Goal: Task Accomplishment & Management: Manage account settings

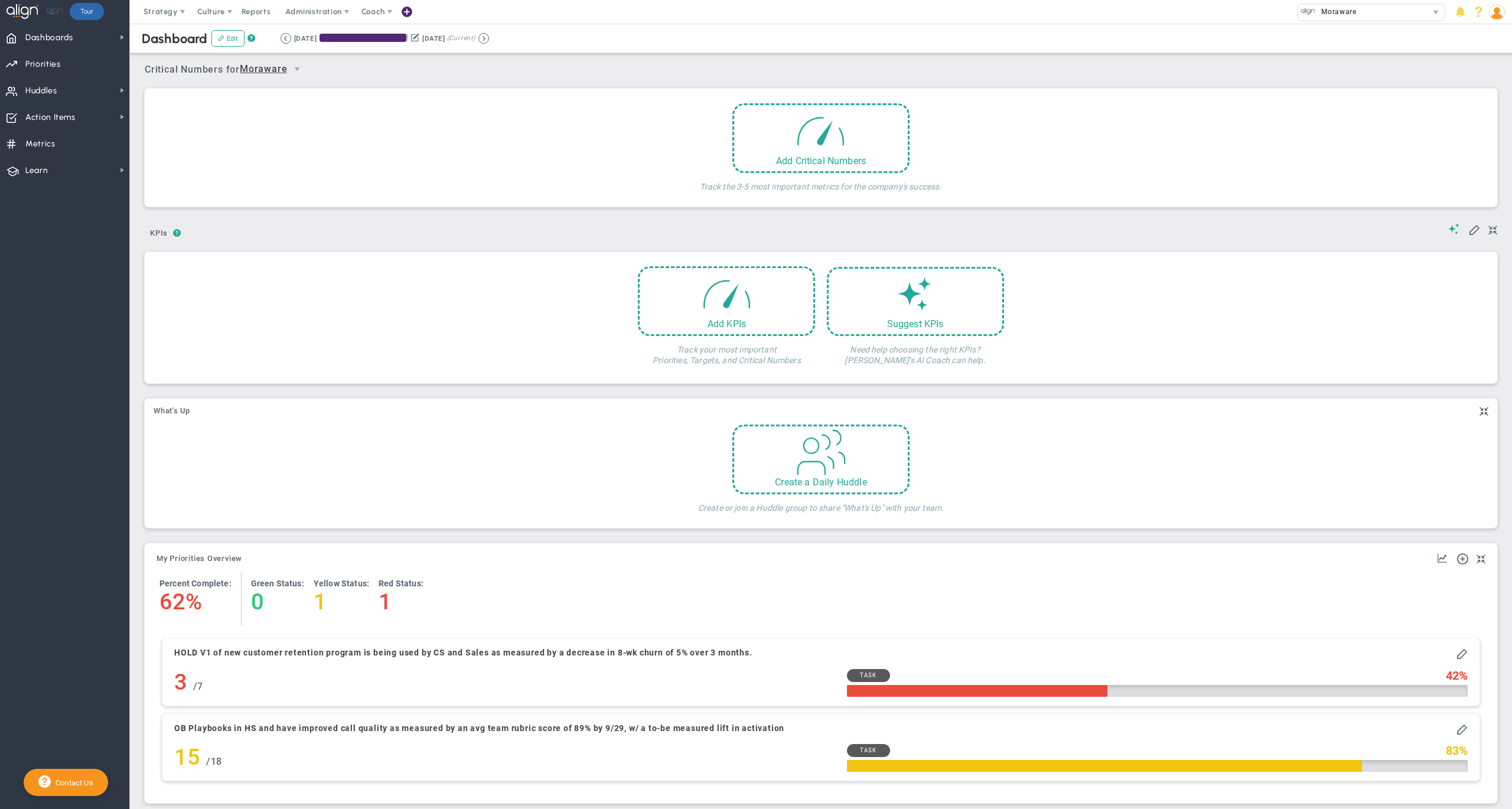
click at [613, 41] on div "Dashboard Edit ? Retrieving period... [DATE] [DATE] (Current)" at bounding box center [821, 39] width 1406 height 29
click at [1501, 13] on img at bounding box center [1497, 12] width 16 height 16
click at [1493, 28] on span "Profile" at bounding box center [1461, 36] width 96 height 24
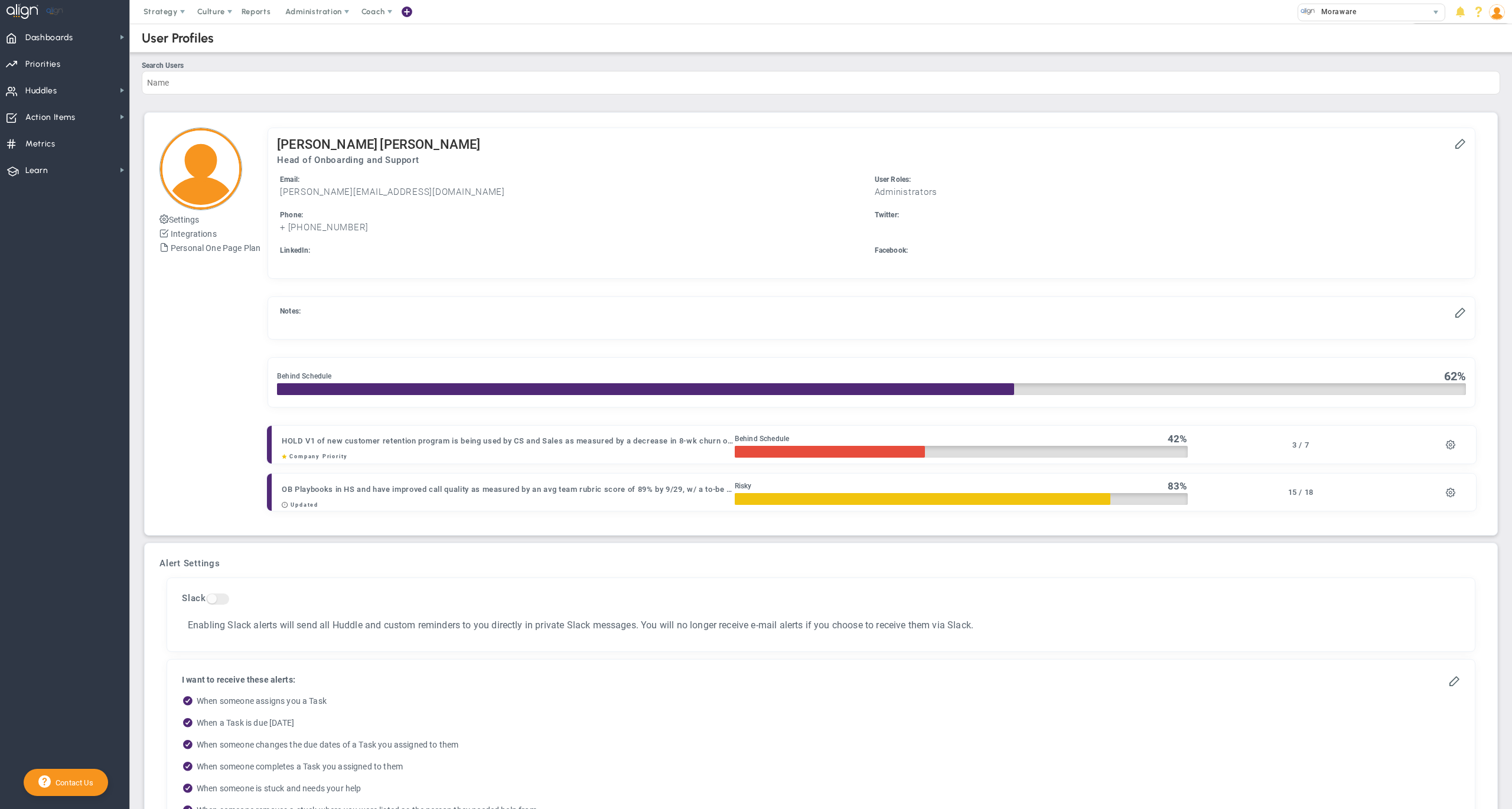
checkbox input "true"
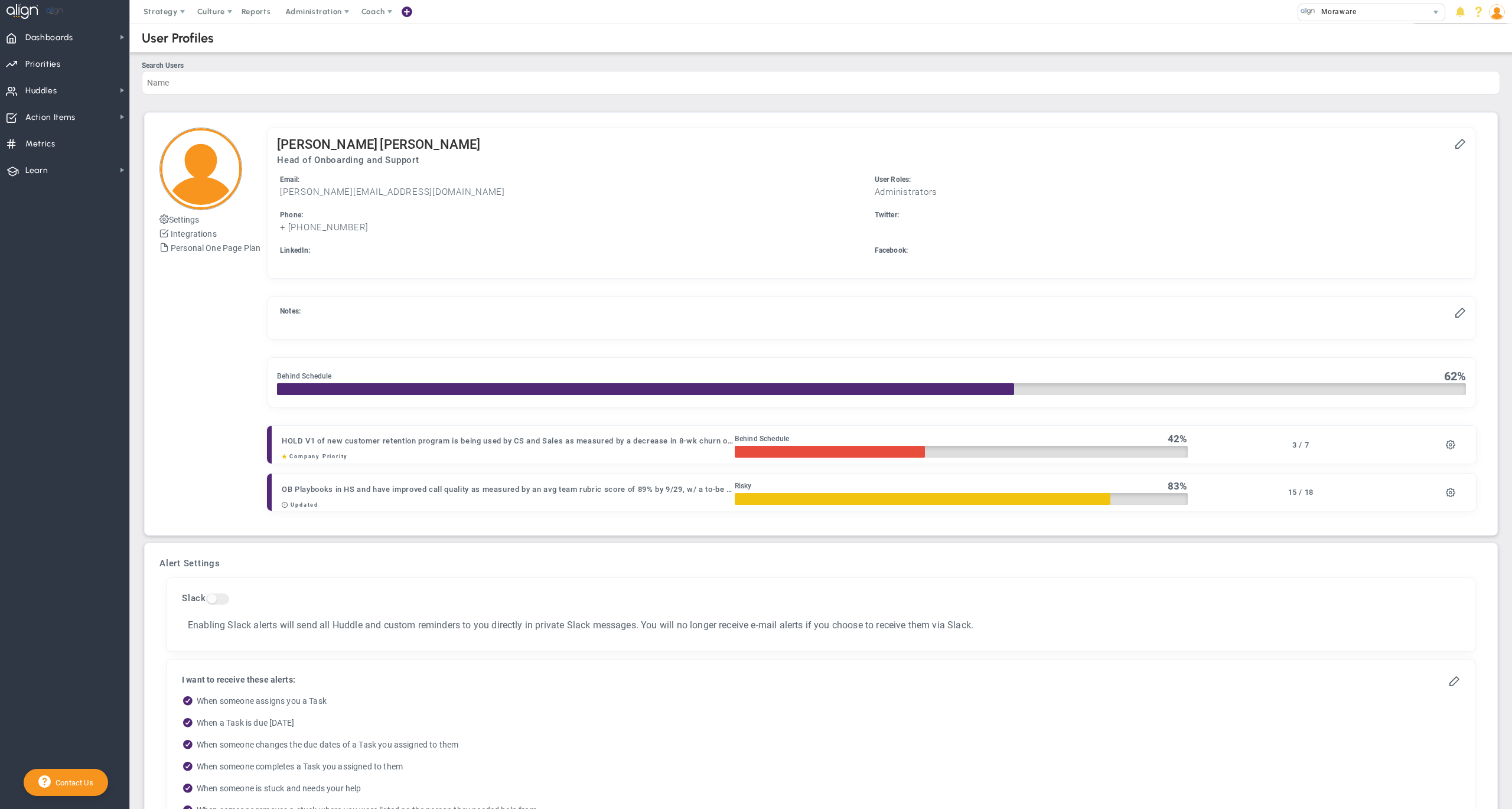
checkbox input "true"
drag, startPoint x: 442, startPoint y: 159, endPoint x: 282, endPoint y: 164, distance: 160.1
click at [282, 164] on div "[PERSON_NAME] Head of Onboarding and Support Email: [PERSON_NAME][EMAIL_ADDRESS…" at bounding box center [871, 202] width 1207 height 150
click at [696, 208] on ul "Email: [PERSON_NAME][EMAIL_ADDRESS][DOMAIN_NAME] User Roles: Administrators" at bounding box center [871, 221] width 1189 height 95
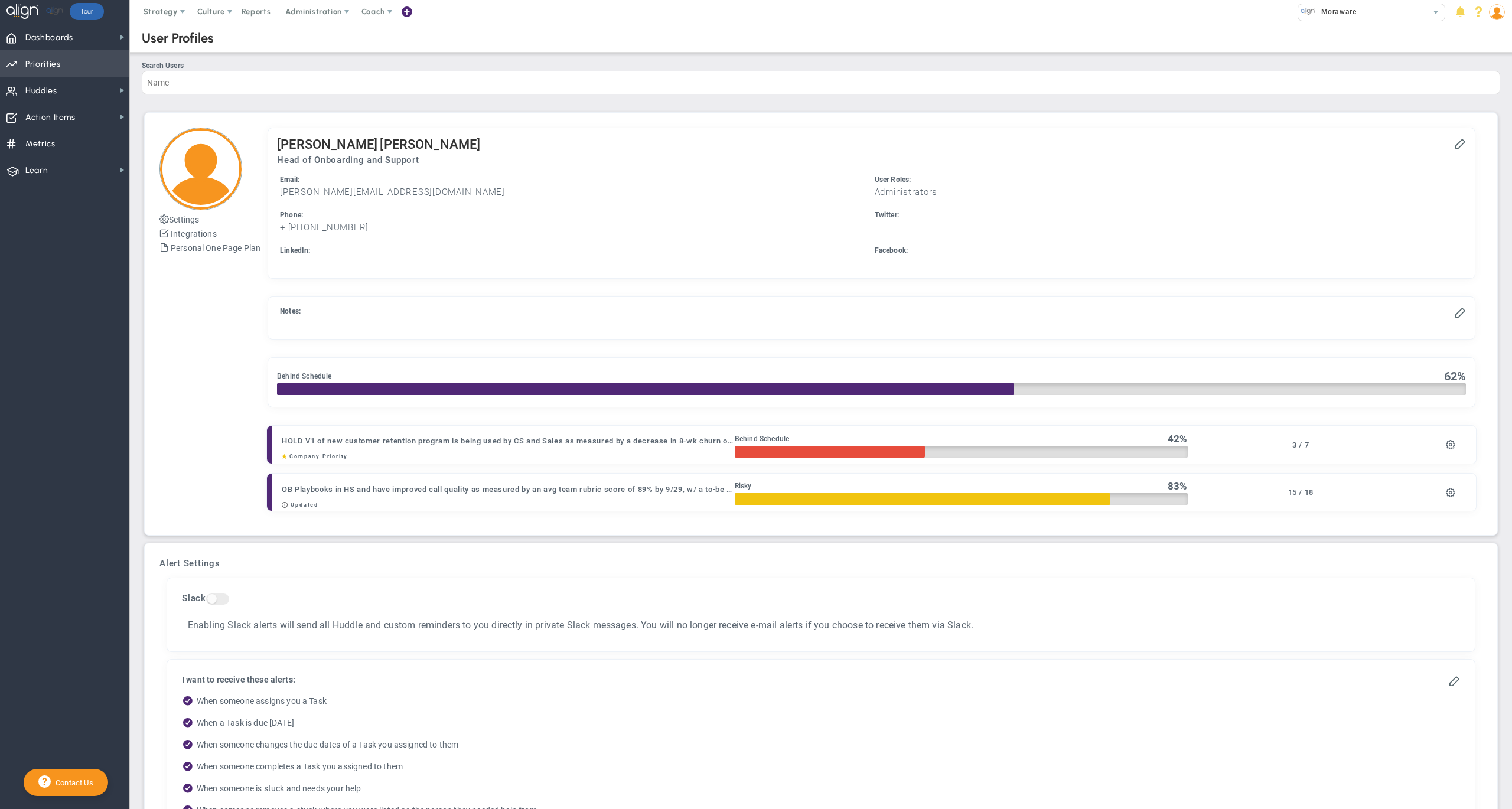
click at [57, 59] on span "Priorities" at bounding box center [43, 64] width 35 height 25
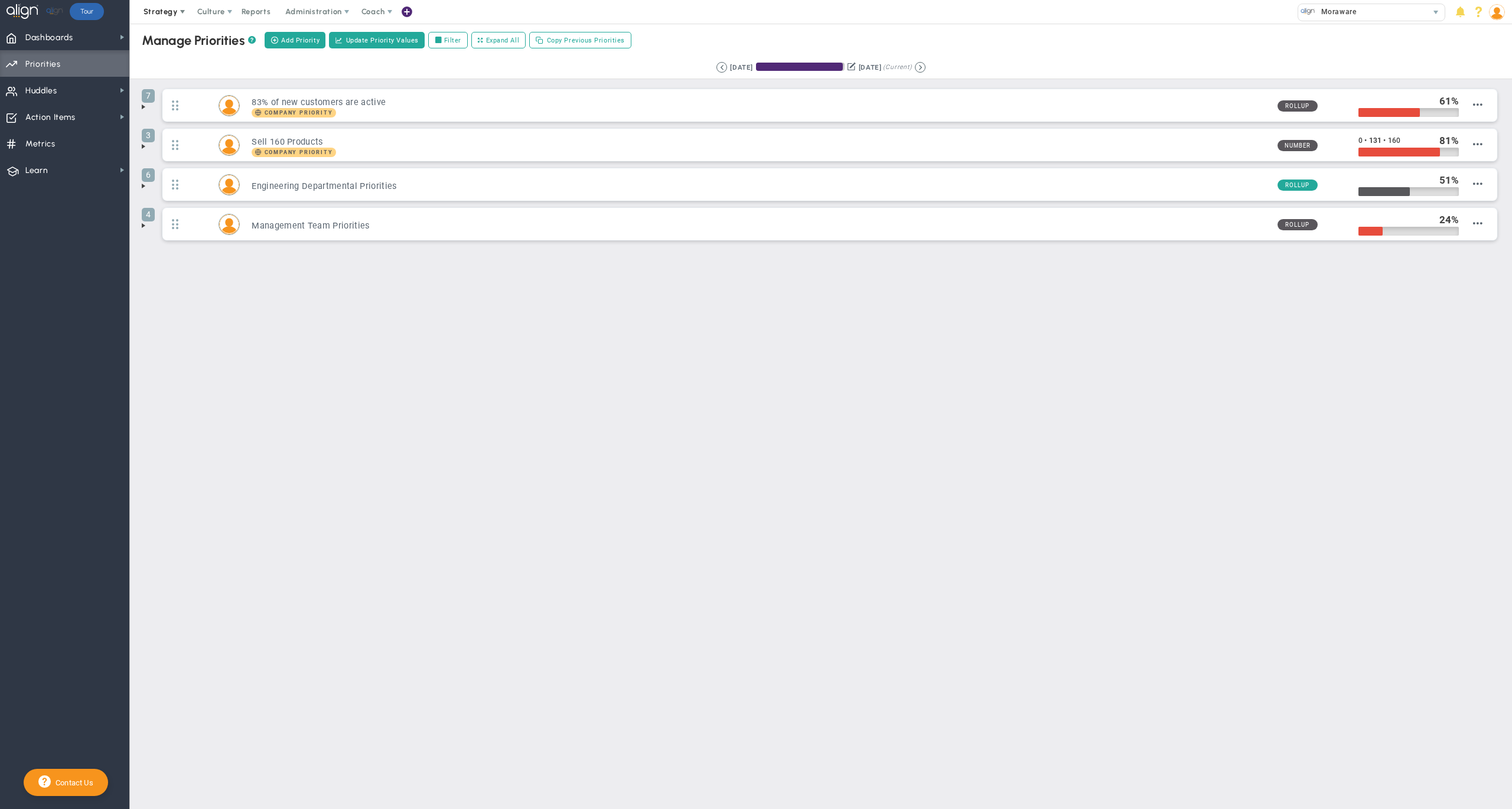
click at [168, 10] on span "Strategy" at bounding box center [160, 11] width 34 height 9
click at [168, 40] on span "One Page Strategic Plan" at bounding box center [199, 36] width 127 height 24
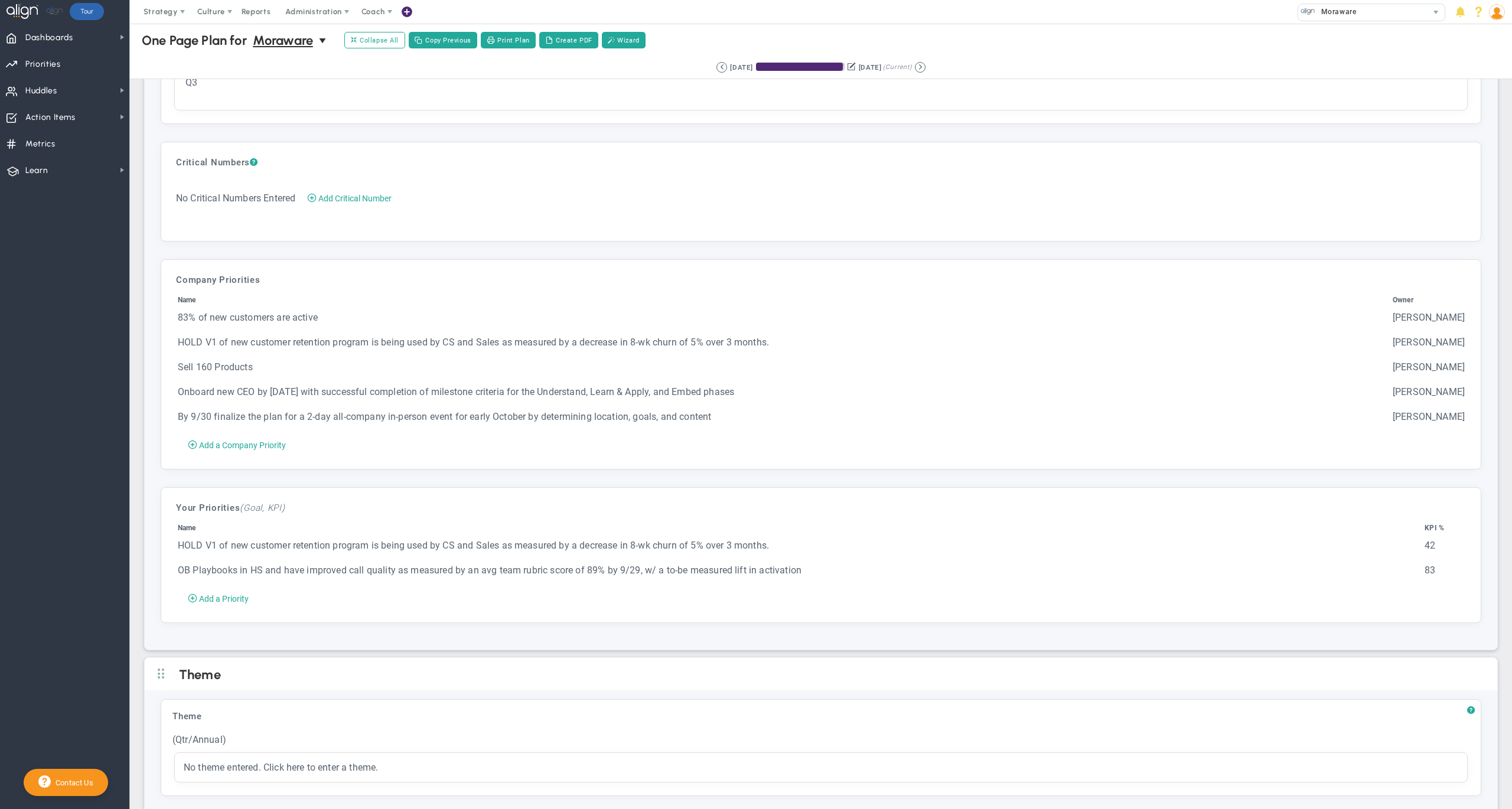
scroll to position [2437, 0]
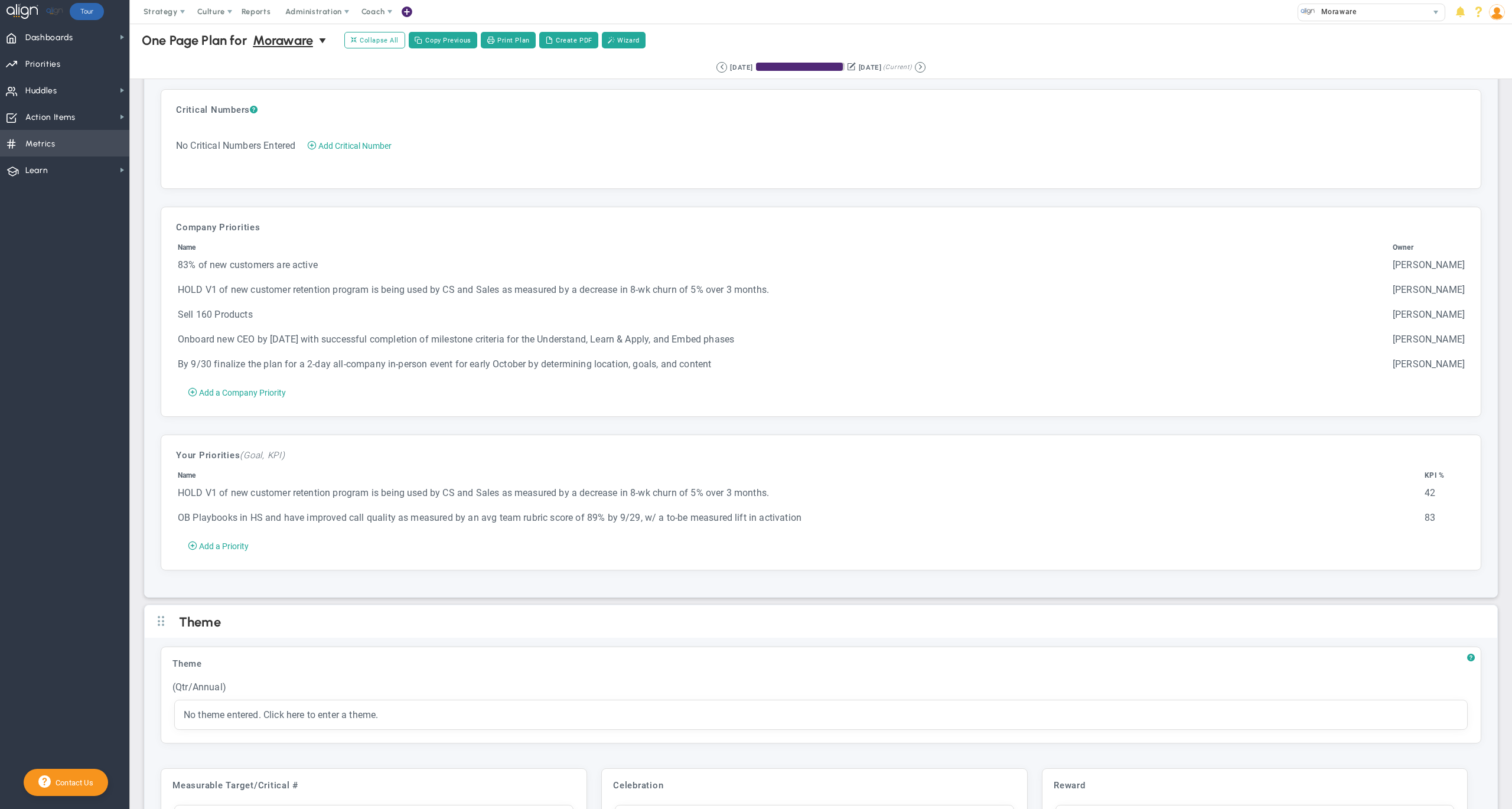
click at [52, 145] on span "Metrics" at bounding box center [40, 144] width 30 height 25
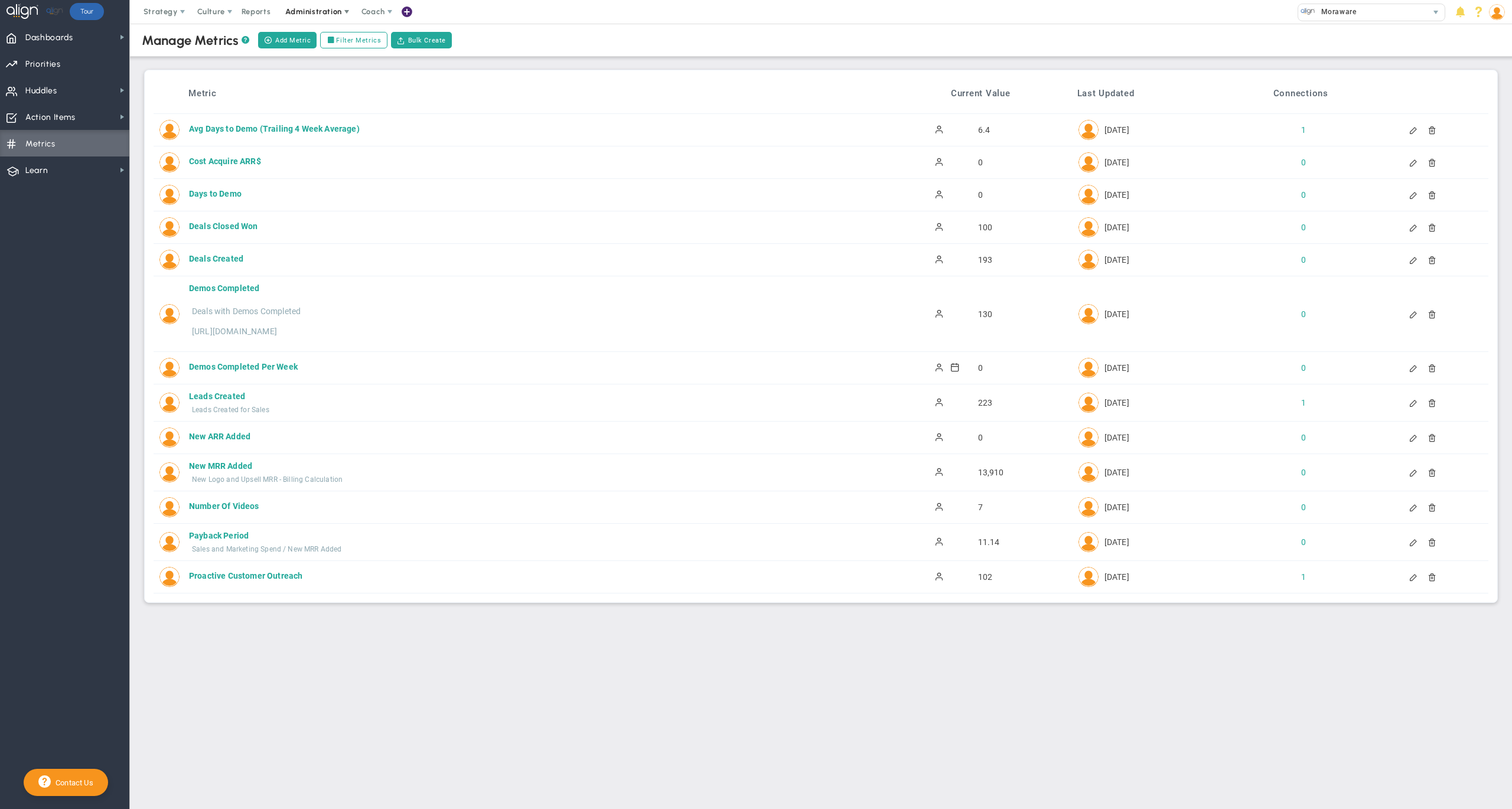
click at [325, 9] on span "Administration" at bounding box center [313, 11] width 56 height 9
click at [339, 62] on span "Manage Huddles" at bounding box center [325, 59] width 97 height 24
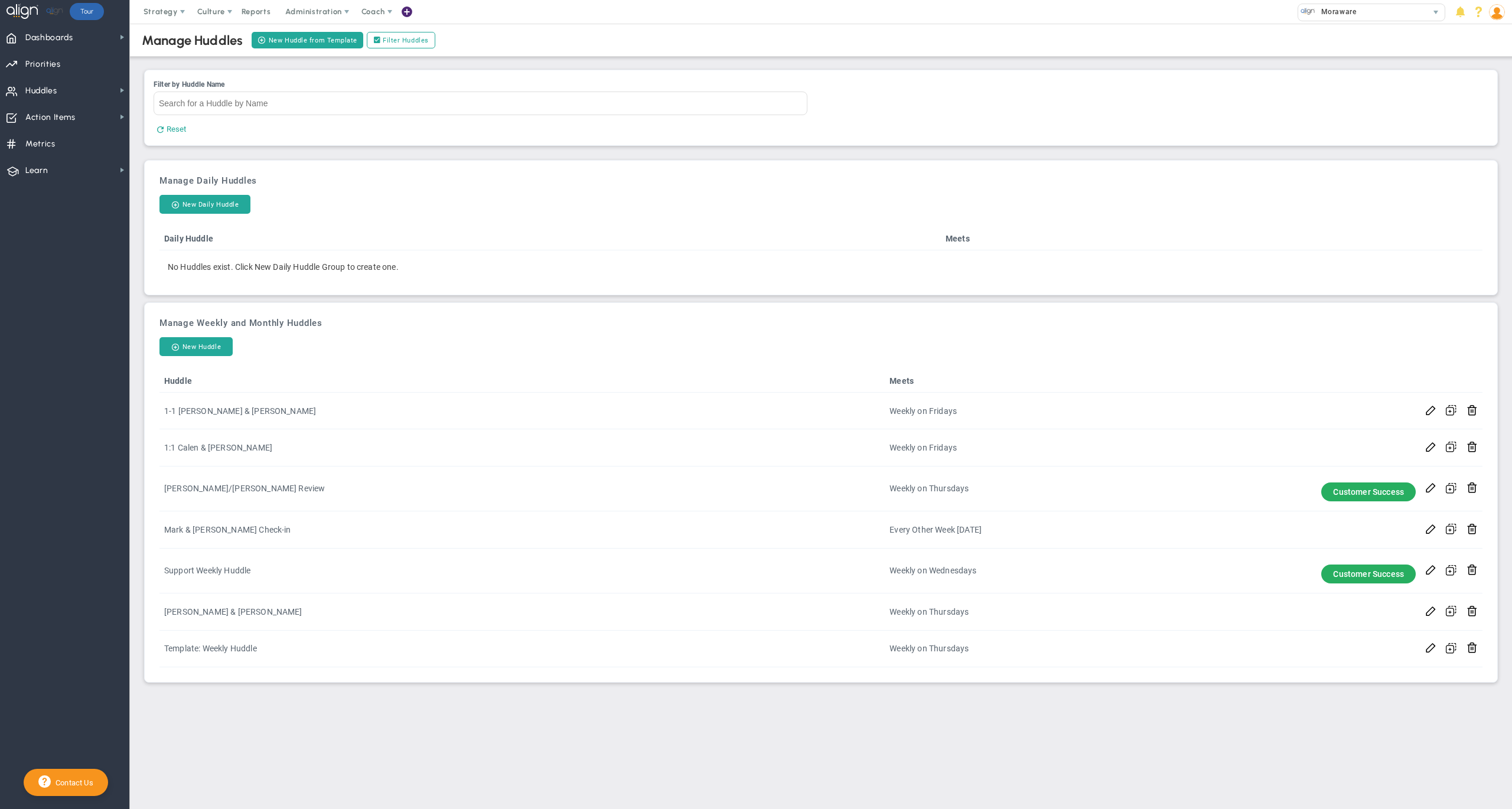
click at [485, 172] on div "Manage Daily Huddles New Daily Huddle Daily Huddle Meets No Huddles exist. Clic…" at bounding box center [821, 227] width 1340 height 123
click at [50, 57] on span "Priorities" at bounding box center [43, 64] width 35 height 25
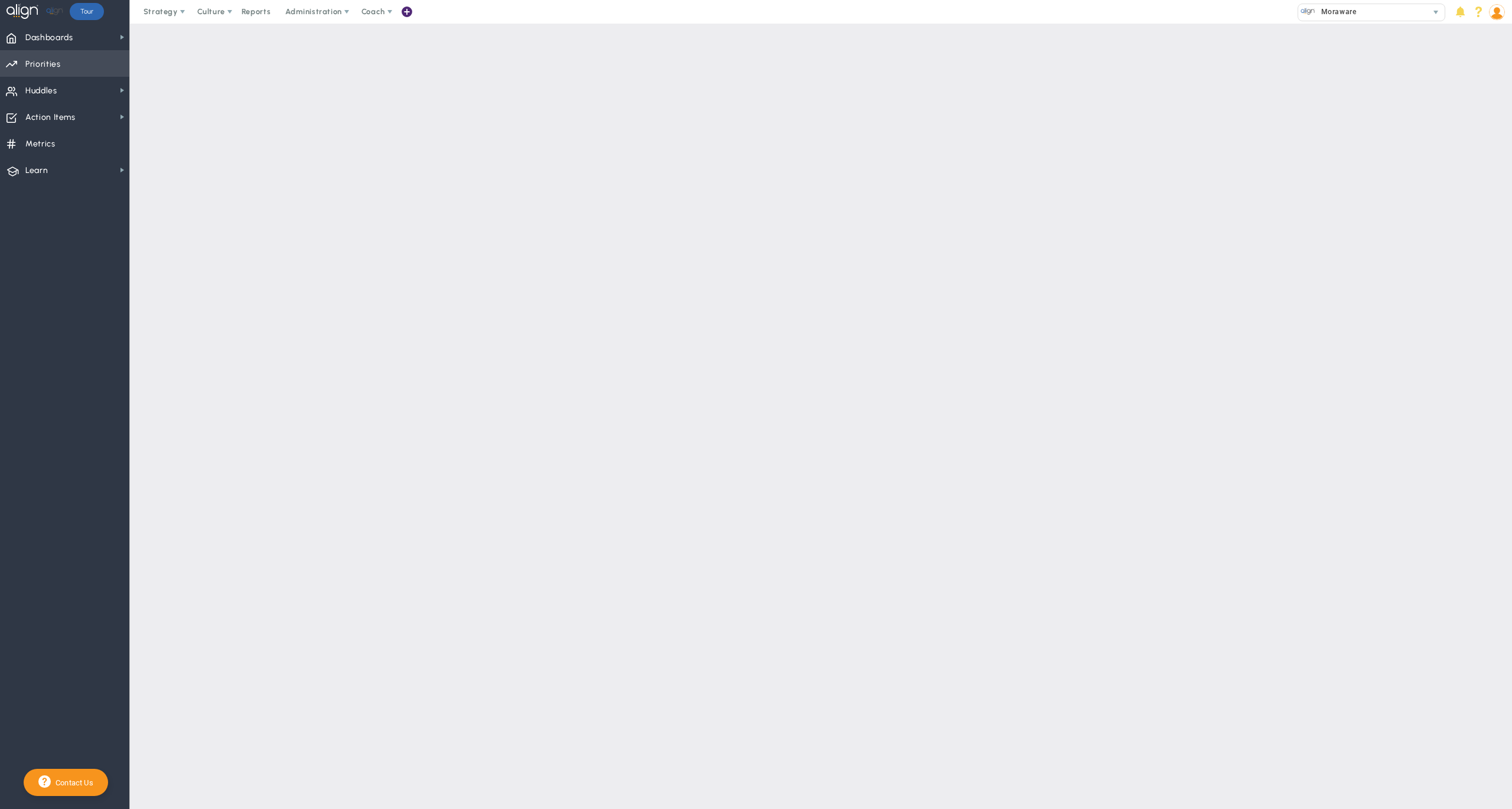
checkbox input "false"
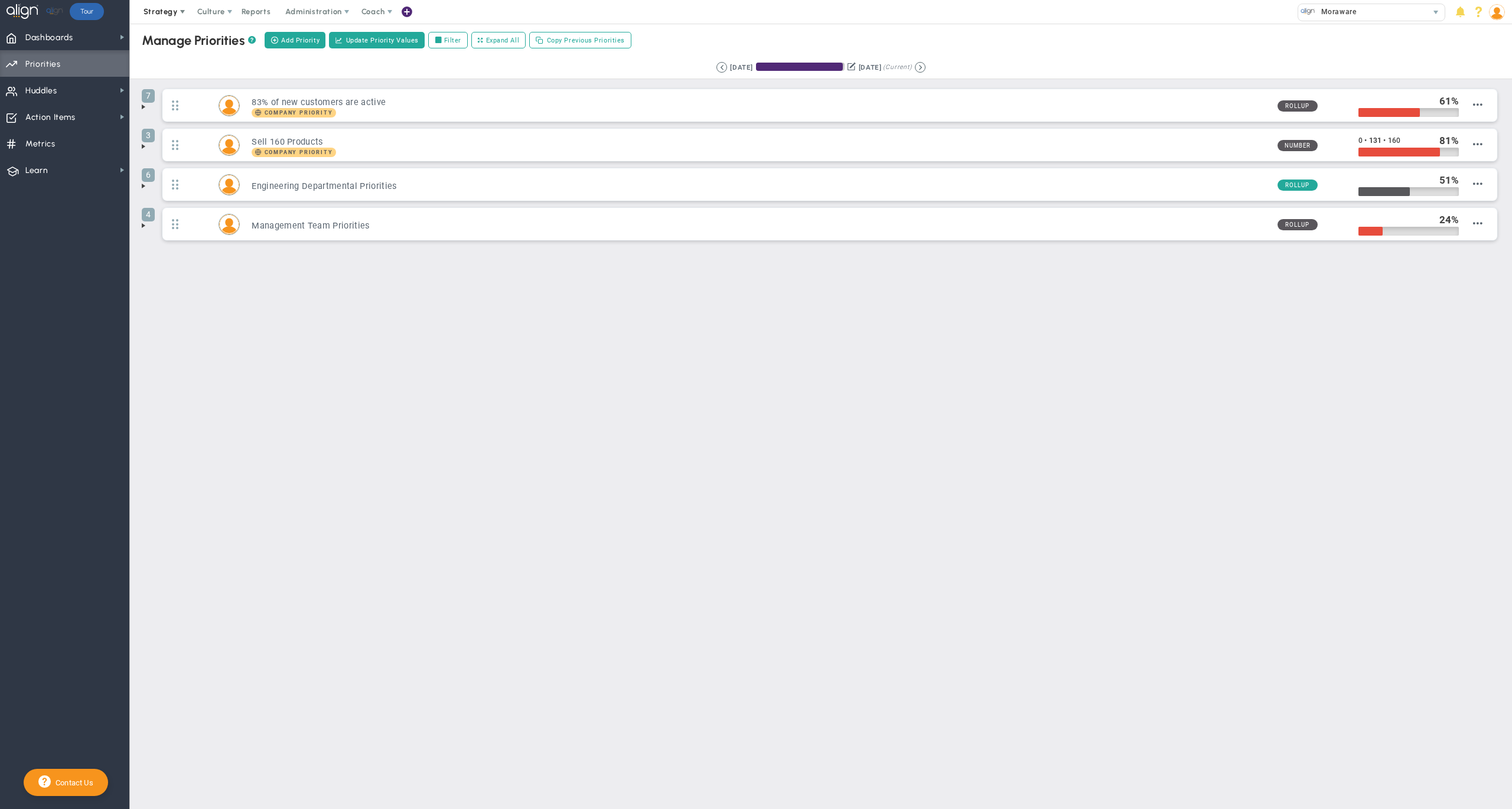
click at [154, 8] on span "Strategy" at bounding box center [160, 11] width 34 height 9
click at [168, 38] on span "One Page Strategic Plan" at bounding box center [199, 36] width 127 height 24
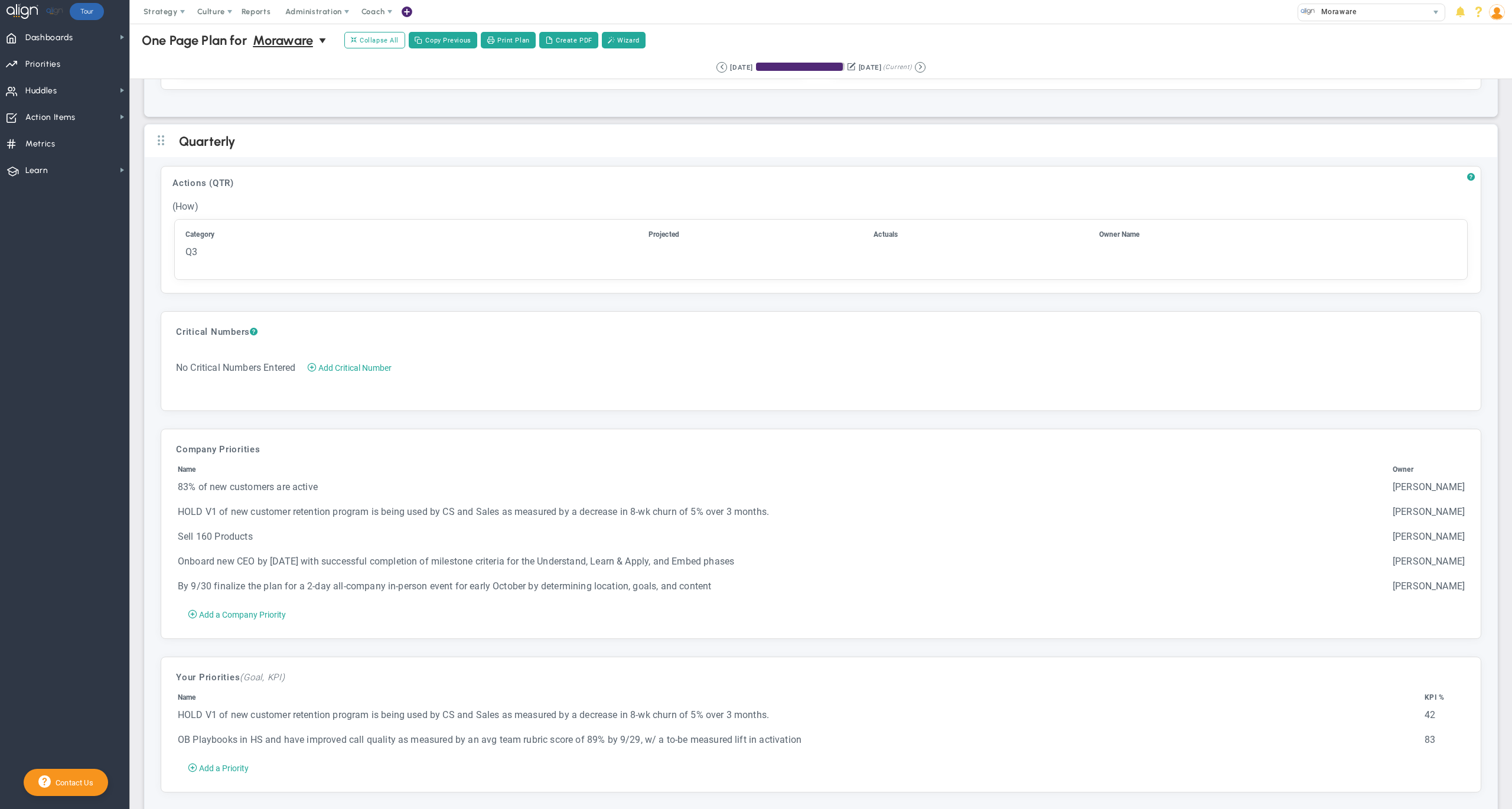
scroll to position [2219, 0]
click at [62, 138] on span "Metrics Metrics" at bounding box center [64, 142] width 130 height 27
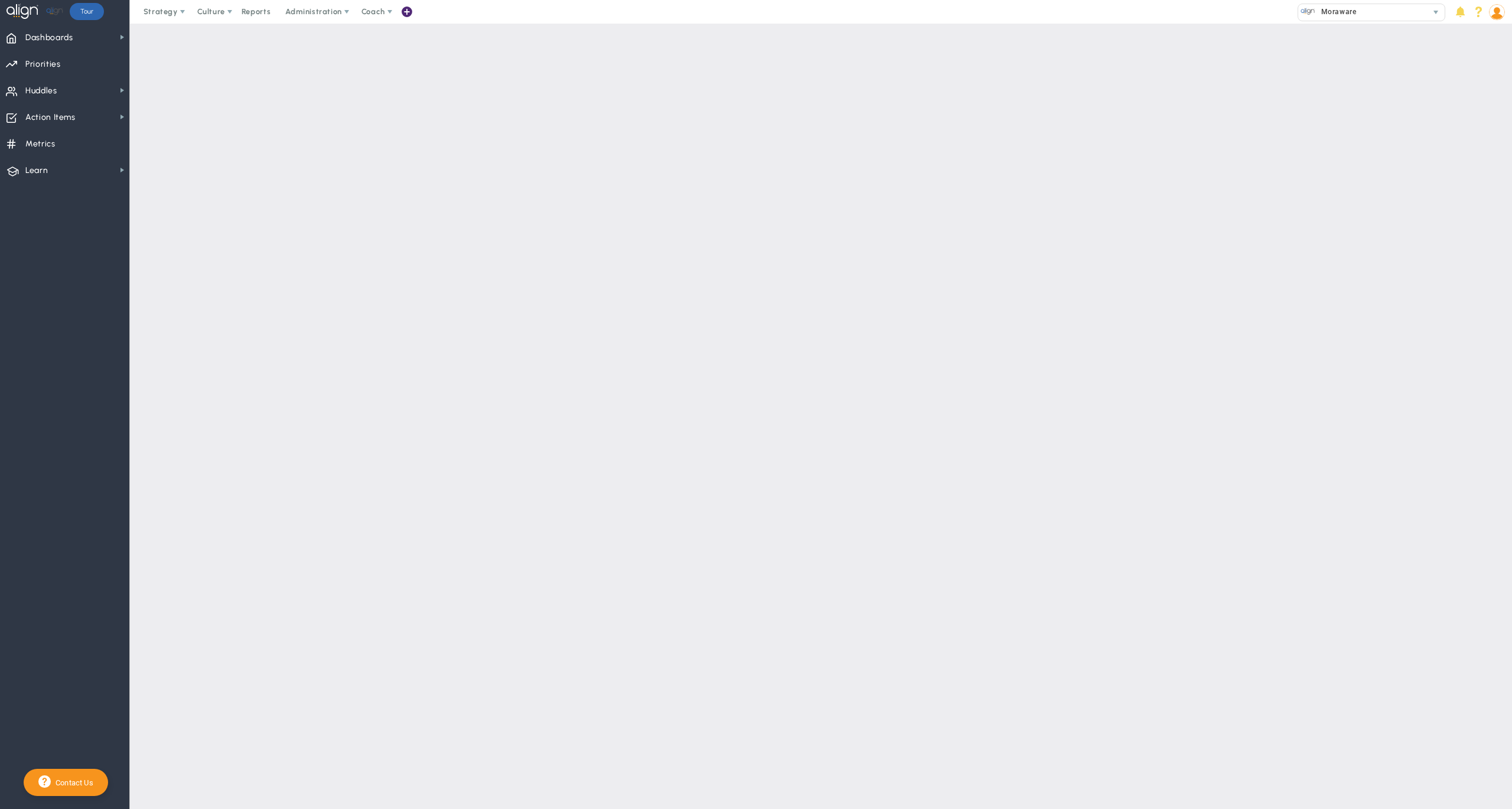
checkbox input "false"
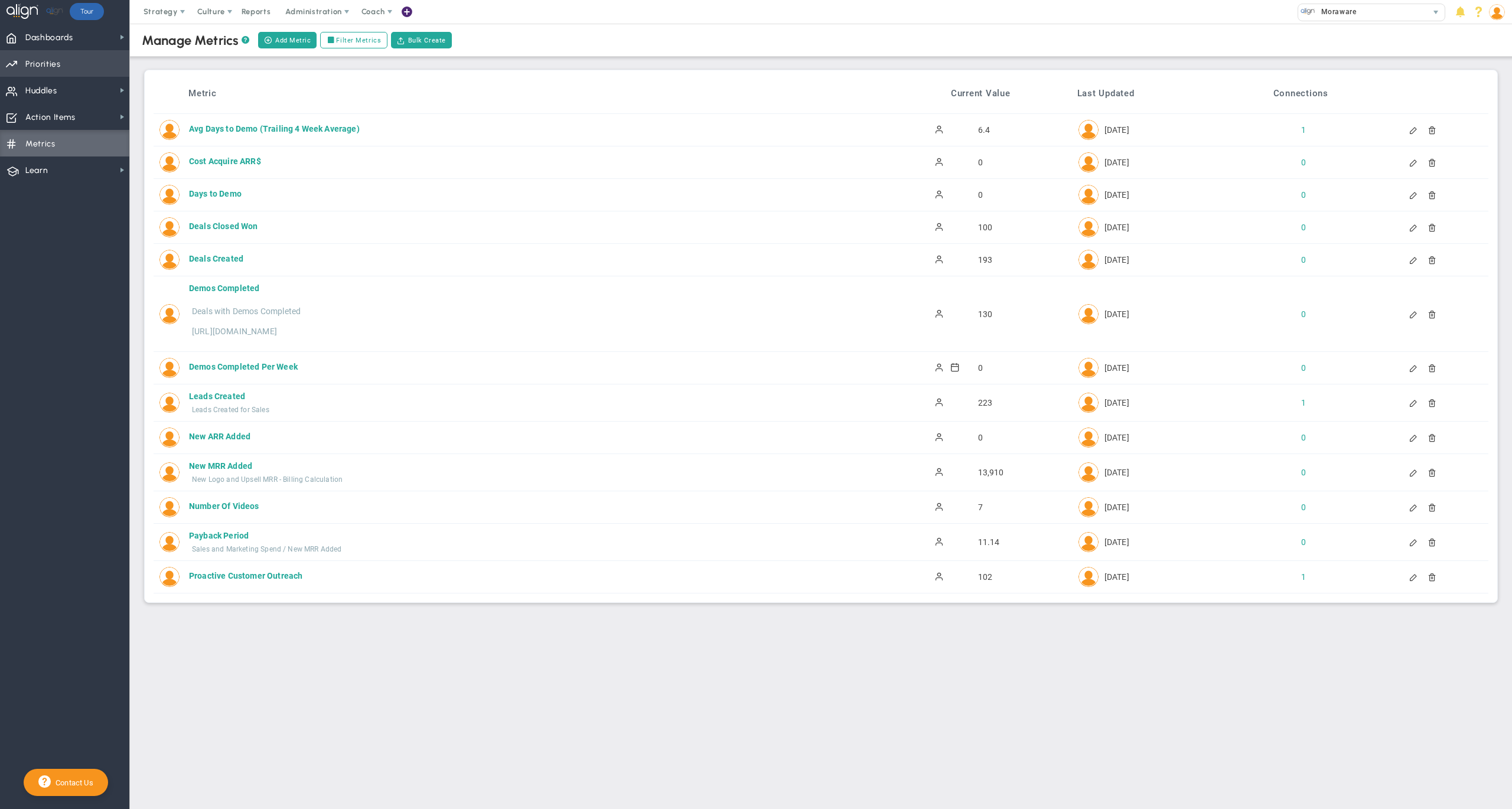
click at [71, 60] on span "Priorities Projects OKR Tree Priorities Projects OKRs" at bounding box center [64, 63] width 130 height 27
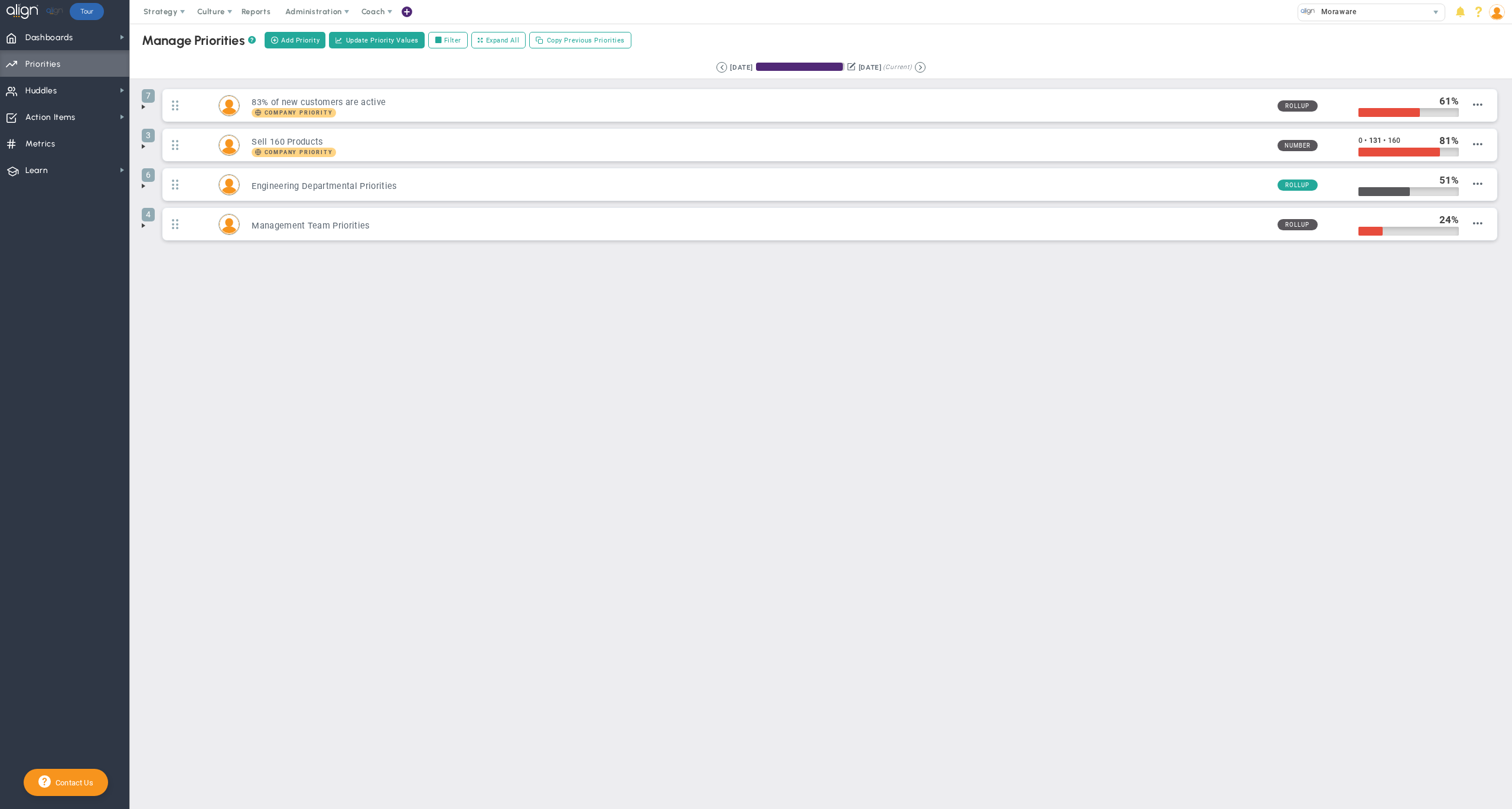
click at [140, 111] on span at bounding box center [143, 106] width 9 height 9
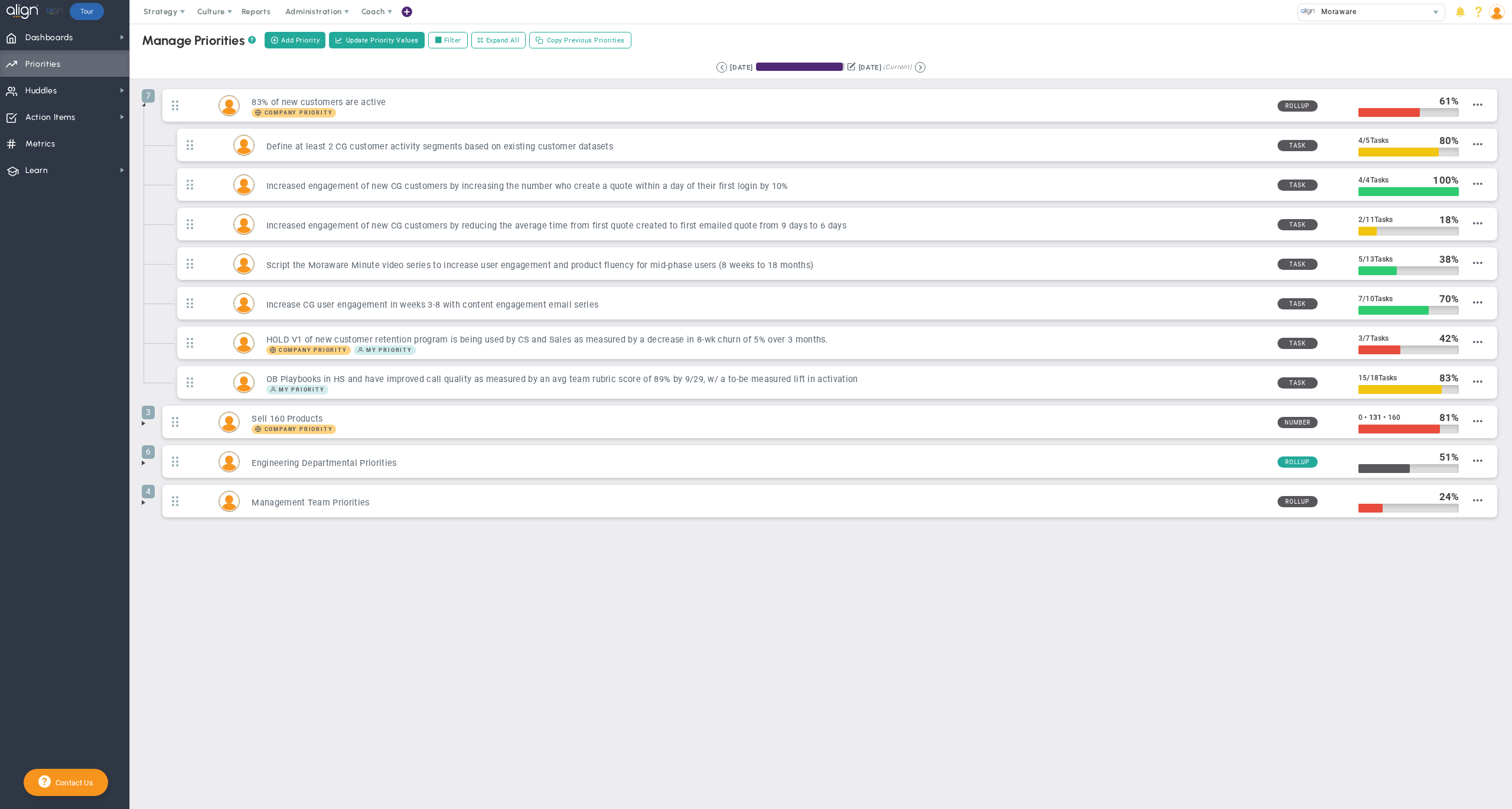
click at [1051, 35] on div "Manage OKRs ? Manage Priorities ? Manage Projects ? Create Project Add Priority…" at bounding box center [821, 40] width 1406 height 33
click at [1190, 33] on div "Manage OKRs ? Manage Priorities ? Manage Projects ? Create Project Add Priority…" at bounding box center [821, 40] width 1406 height 33
click at [145, 107] on span at bounding box center [143, 104] width 9 height 9
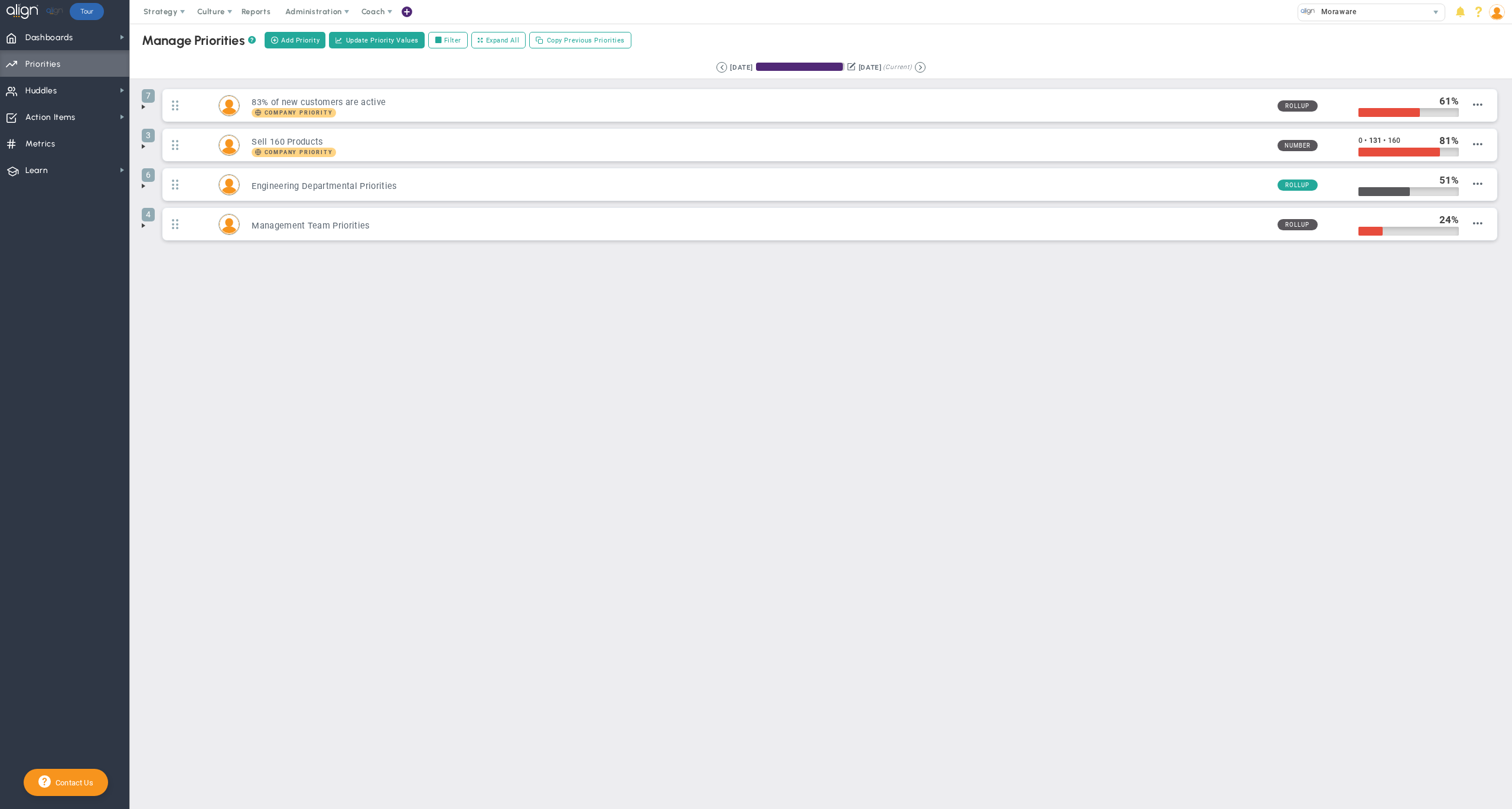
click at [1033, 39] on div "Manage OKRs ? Manage Priorities ? Manage Projects ? Create Project Add Priority…" at bounding box center [821, 40] width 1406 height 33
click at [875, 35] on div "Manage OKRs ? Manage Priorities ? Manage Projects ? Create Project Add Priority…" at bounding box center [821, 40] width 1406 height 33
click at [829, 34] on div "Manage OKRs ? Manage Priorities ? Manage Projects ? Create Project Add Priority…" at bounding box center [821, 40] width 1406 height 33
click at [315, 10] on span "Administration" at bounding box center [313, 11] width 56 height 9
click at [315, 41] on span "Manage Users" at bounding box center [325, 36] width 97 height 24
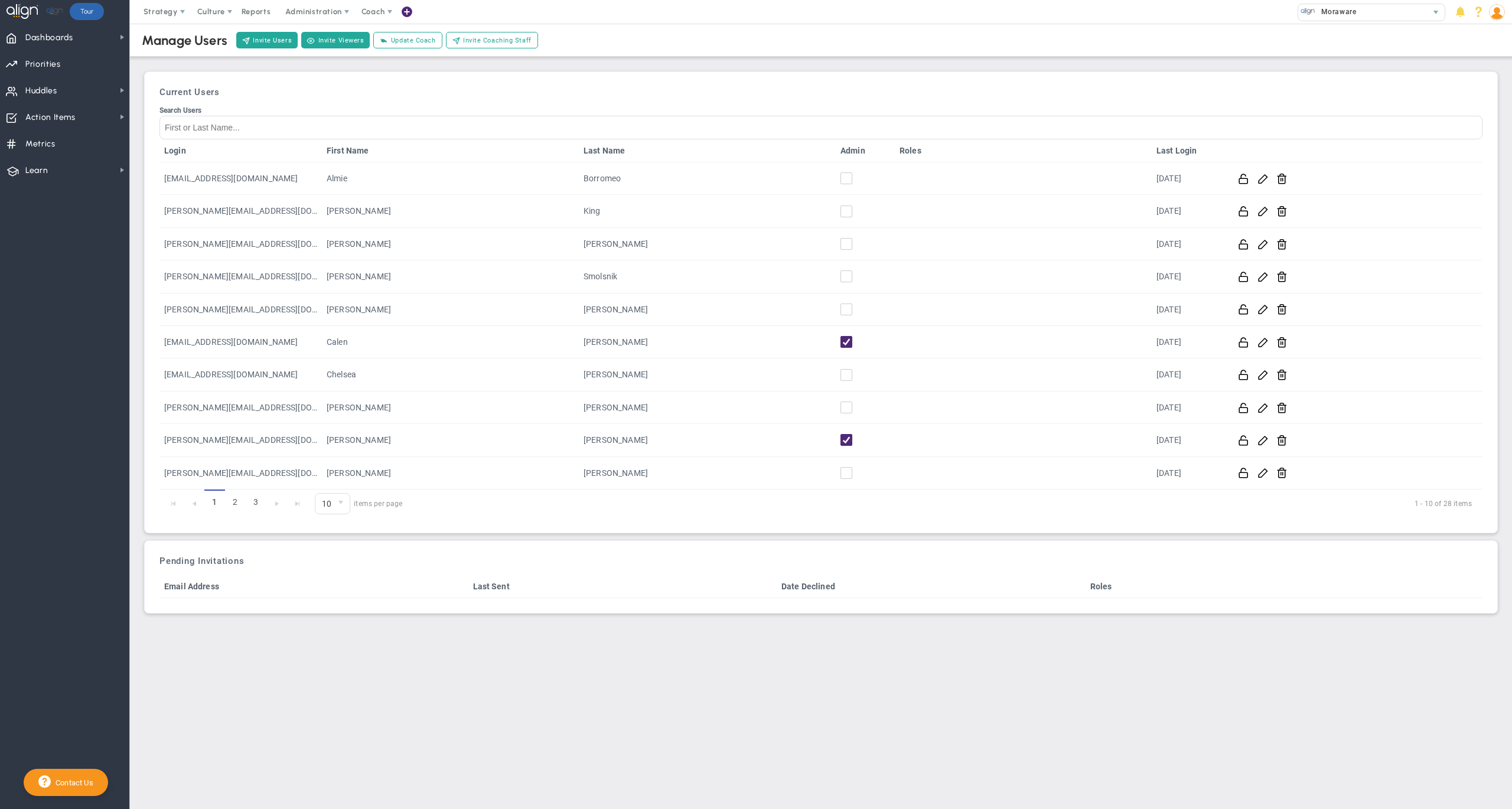
click at [851, 150] on link "Admin" at bounding box center [865, 150] width 50 height 9
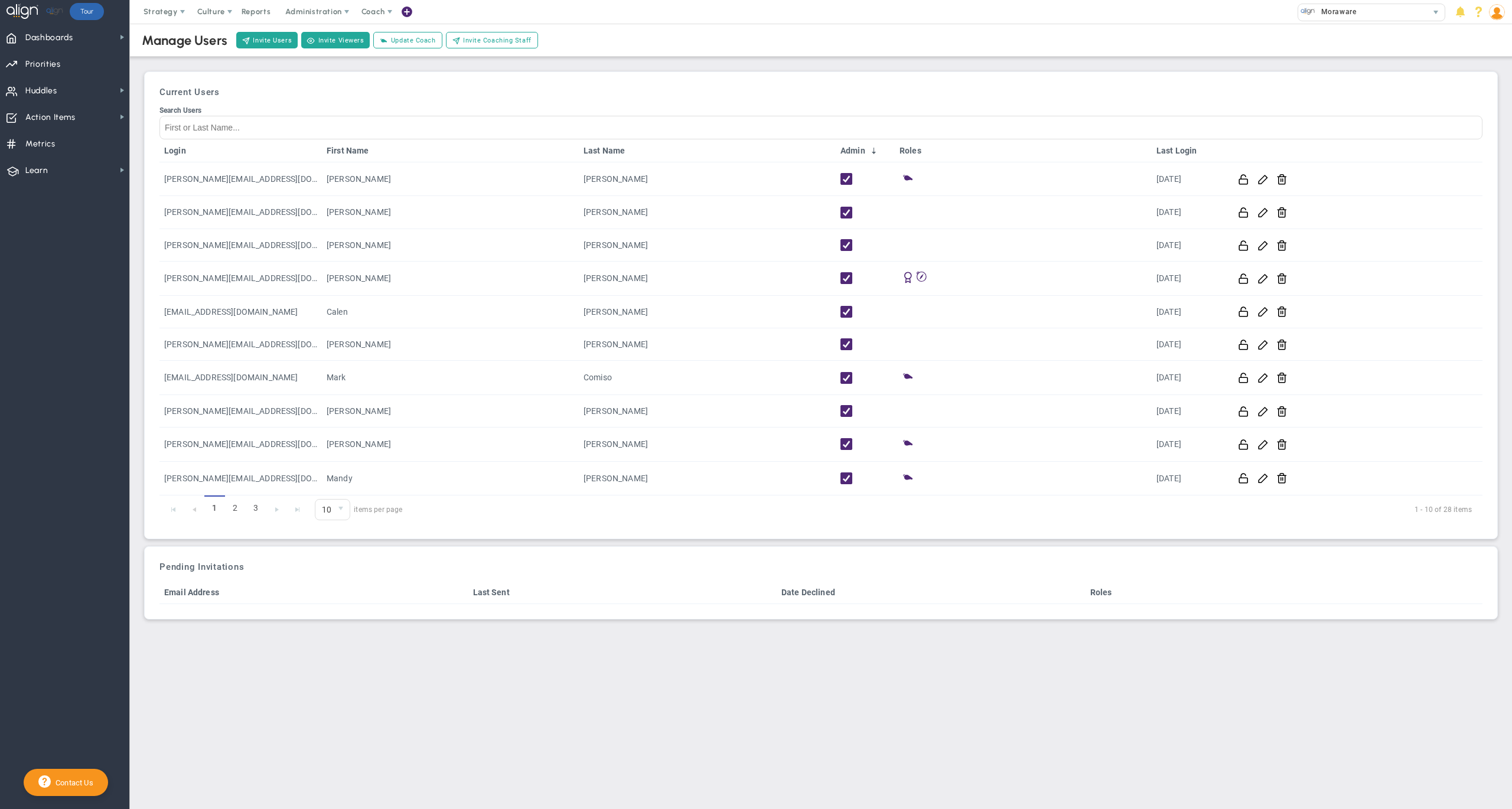
click at [348, 504] on span "select" at bounding box center [341, 510] width 17 height 20
click at [334, 591] on li "30" at bounding box center [332, 583] width 33 height 25
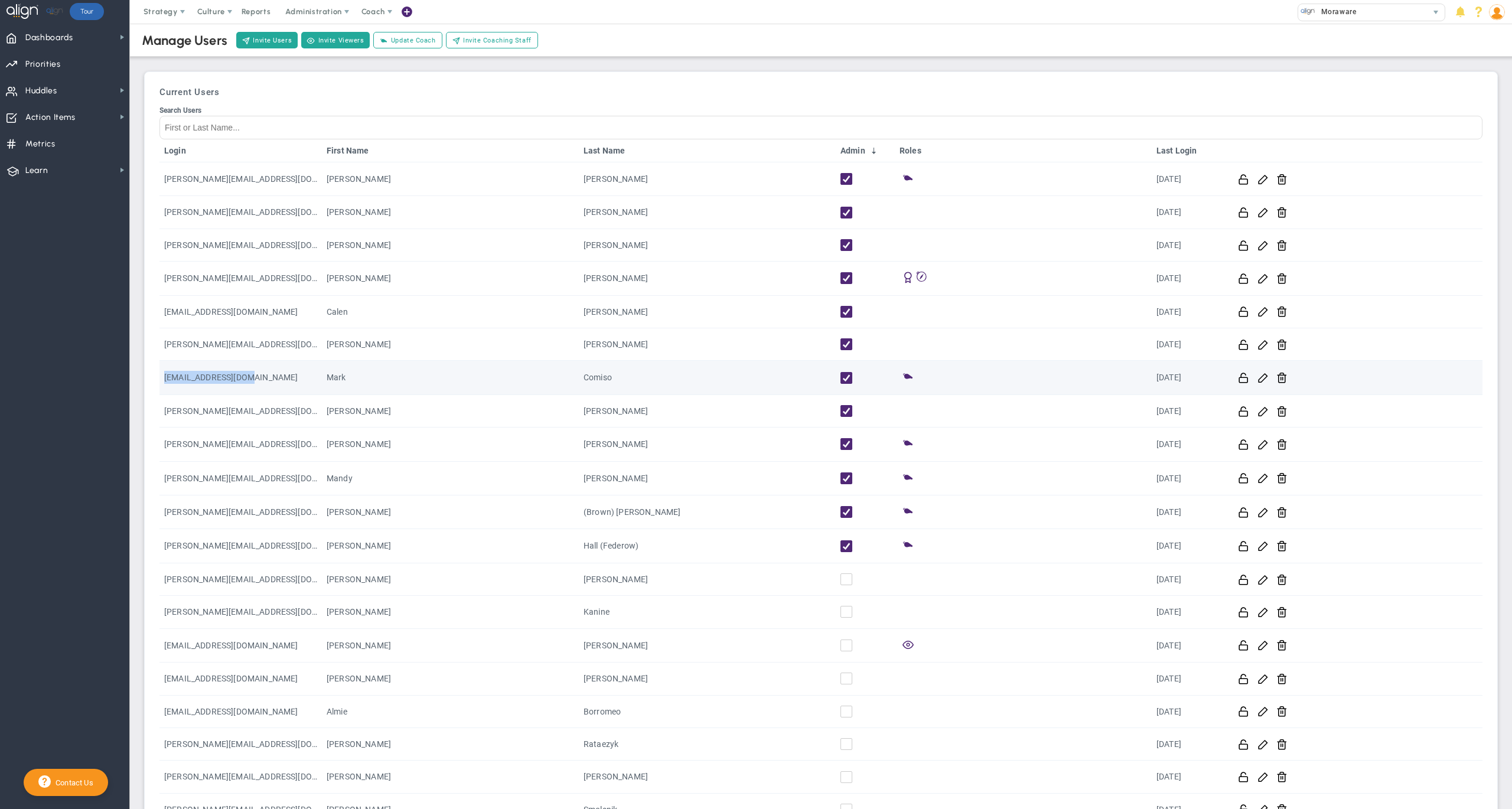
drag, startPoint x: 270, startPoint y: 370, endPoint x: 294, endPoint y: 377, distance: 25.0
click at [294, 377] on td "[EMAIL_ADDRESS][DOMAIN_NAME]" at bounding box center [240, 377] width 162 height 33
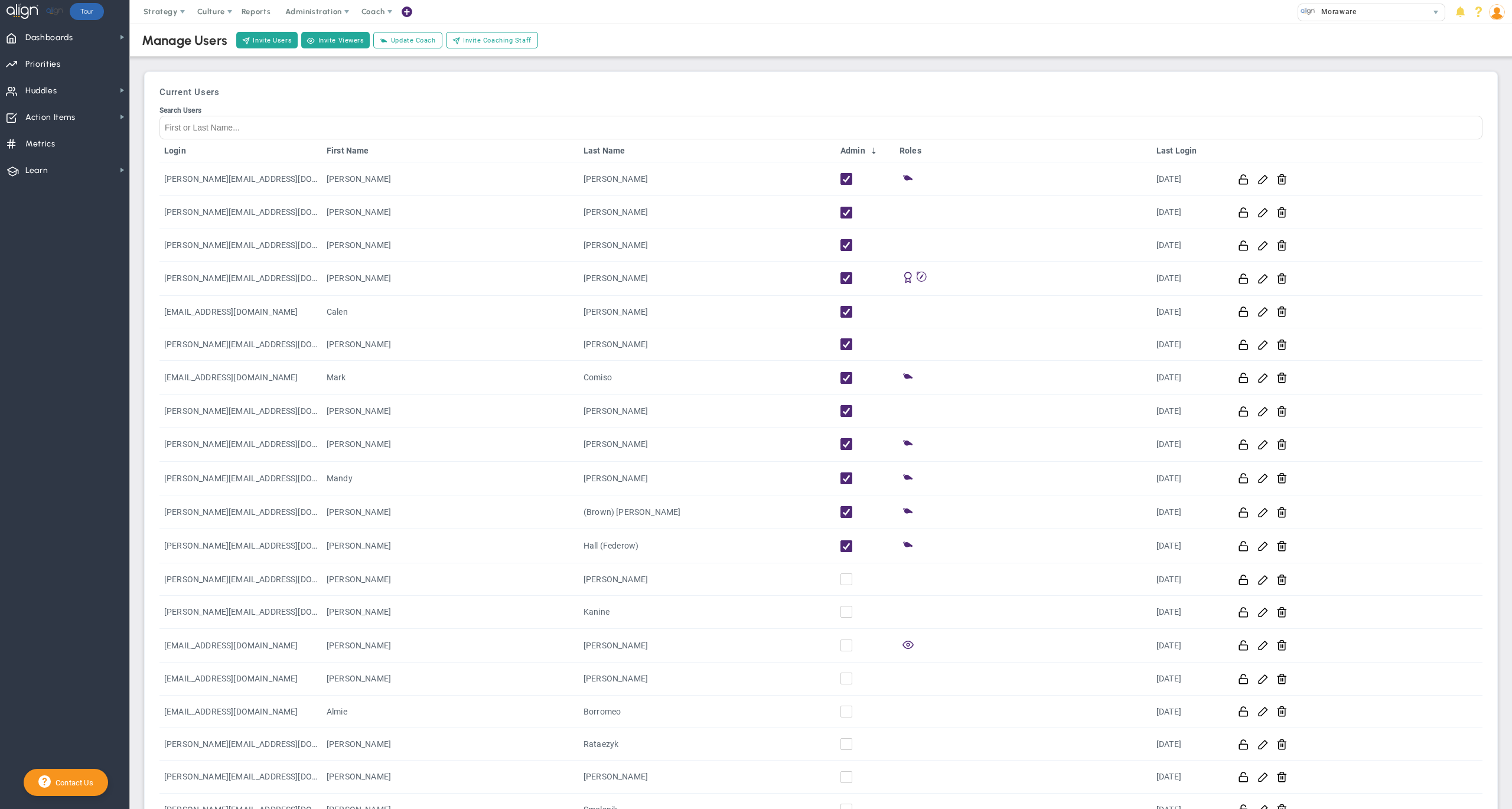
click at [82, 392] on nav "Dashboards Dashboards My Dashboard Company Dashboard Annual Initiatives" at bounding box center [64, 417] width 130 height 786
click at [1135, 64] on div "Manage Users Invite Users Invite Viewers Add Coach Update Coach Invite Coaching…" at bounding box center [821, 602] width 1358 height 1163
click at [1014, 37] on div "Manage Users Invite Users Invite Viewers Add Coach Update Coach Invite Coaching…" at bounding box center [821, 40] width 1406 height 33
click at [881, 36] on div "Manage Users Invite Users Invite Viewers Add Coach Update Coach Invite Coaching…" at bounding box center [821, 40] width 1406 height 33
click at [1497, 10] on img at bounding box center [1497, 12] width 16 height 16
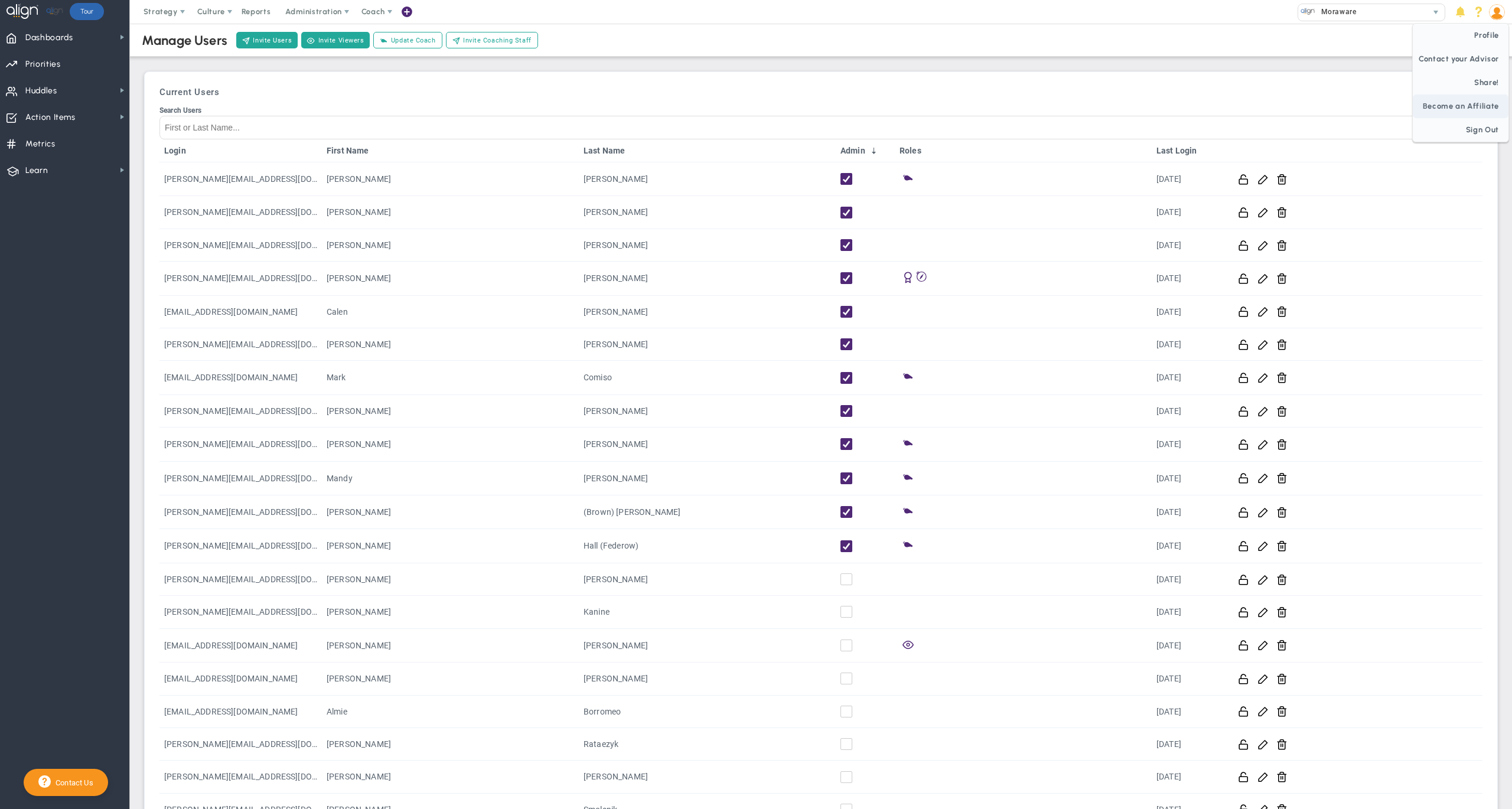
click at [1480, 136] on span "Sign Out" at bounding box center [1461, 130] width 96 height 24
